Goal: Task Accomplishment & Management: Manage account settings

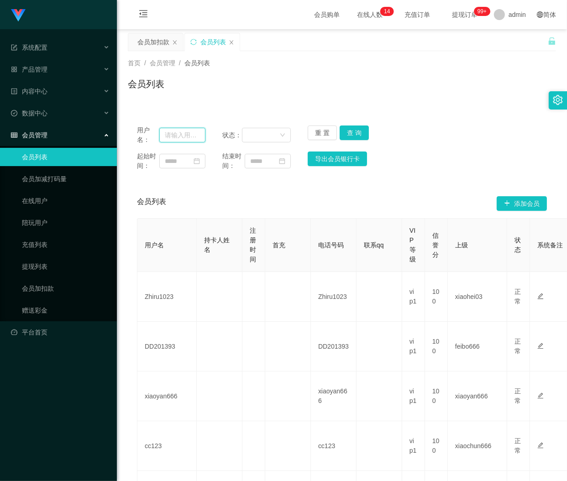
click at [180, 138] on input "text" at bounding box center [182, 135] width 46 height 15
paste input "Nicolehulala"
type input "Nicolehulala"
click at [358, 128] on button "查 询" at bounding box center [354, 133] width 29 height 15
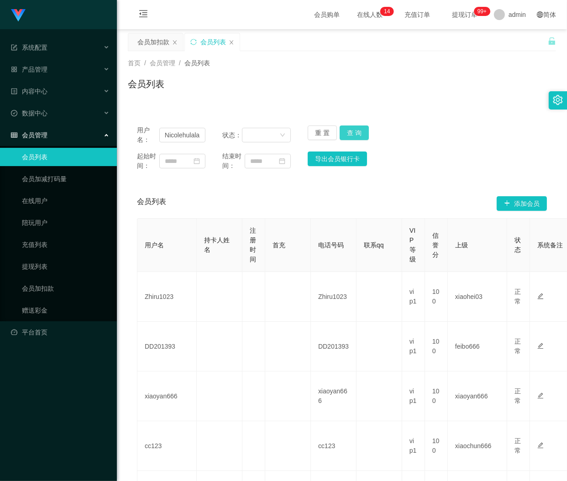
scroll to position [0, 0]
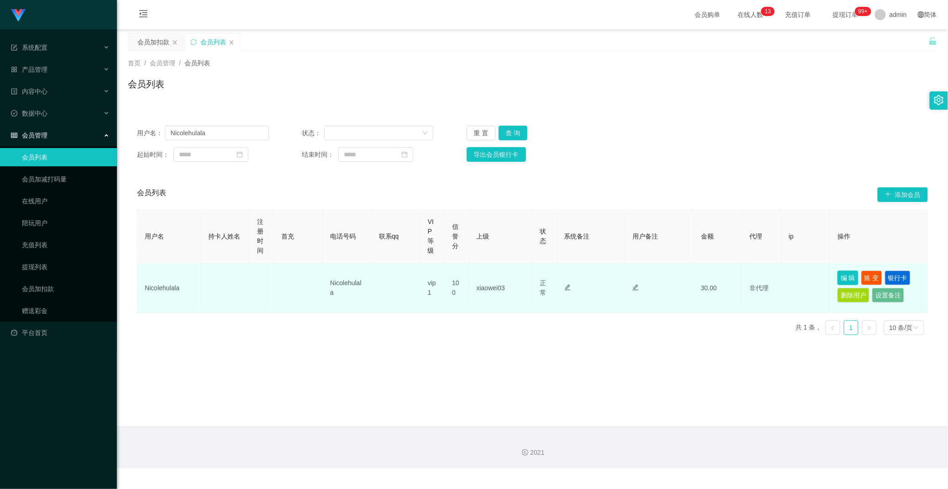
click at [567, 280] on button "编 辑" at bounding box center [848, 277] width 21 height 15
type input "Nicolehulala"
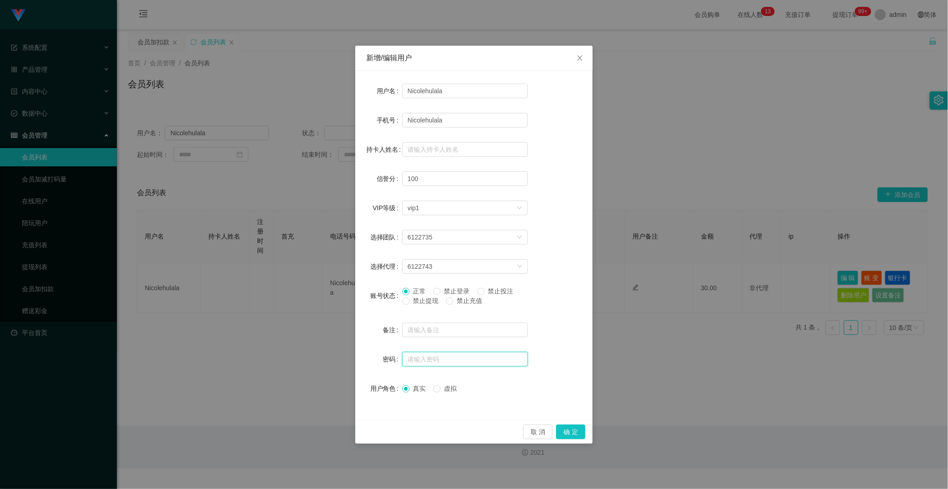
click at [424, 357] on input "text" at bounding box center [465, 359] width 126 height 15
paste input "aaa123"
type input "aaa123"
click at [567, 430] on button "确 定" at bounding box center [570, 431] width 29 height 15
